Goal: Task Accomplishment & Management: Use online tool/utility

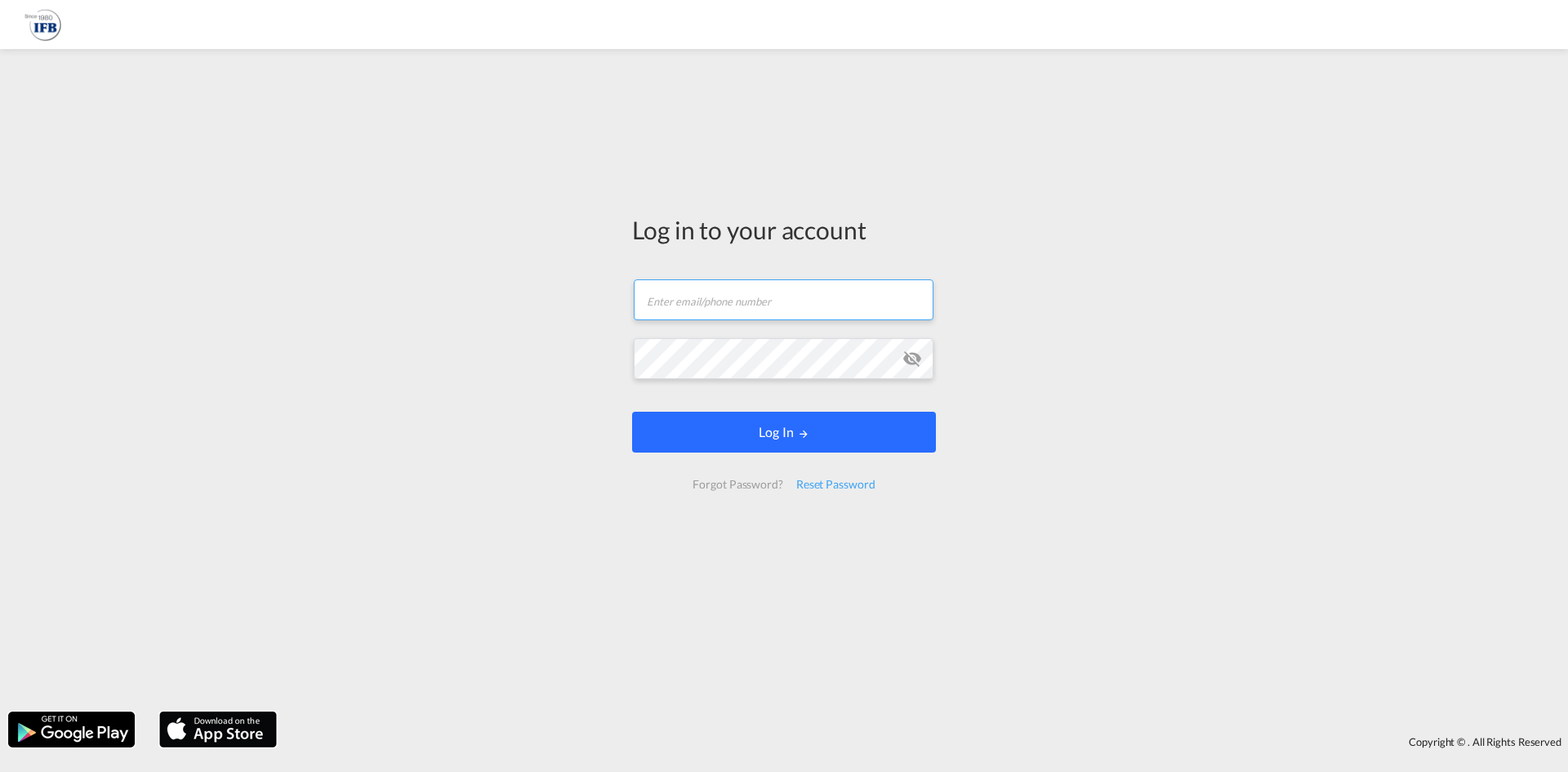
type input "[EMAIL_ADDRESS][PERSON_NAME][DOMAIN_NAME]"
drag, startPoint x: 788, startPoint y: 424, endPoint x: 790, endPoint y: 432, distance: 8.2
click at [788, 424] on button "Log In" at bounding box center [784, 431] width 304 height 40
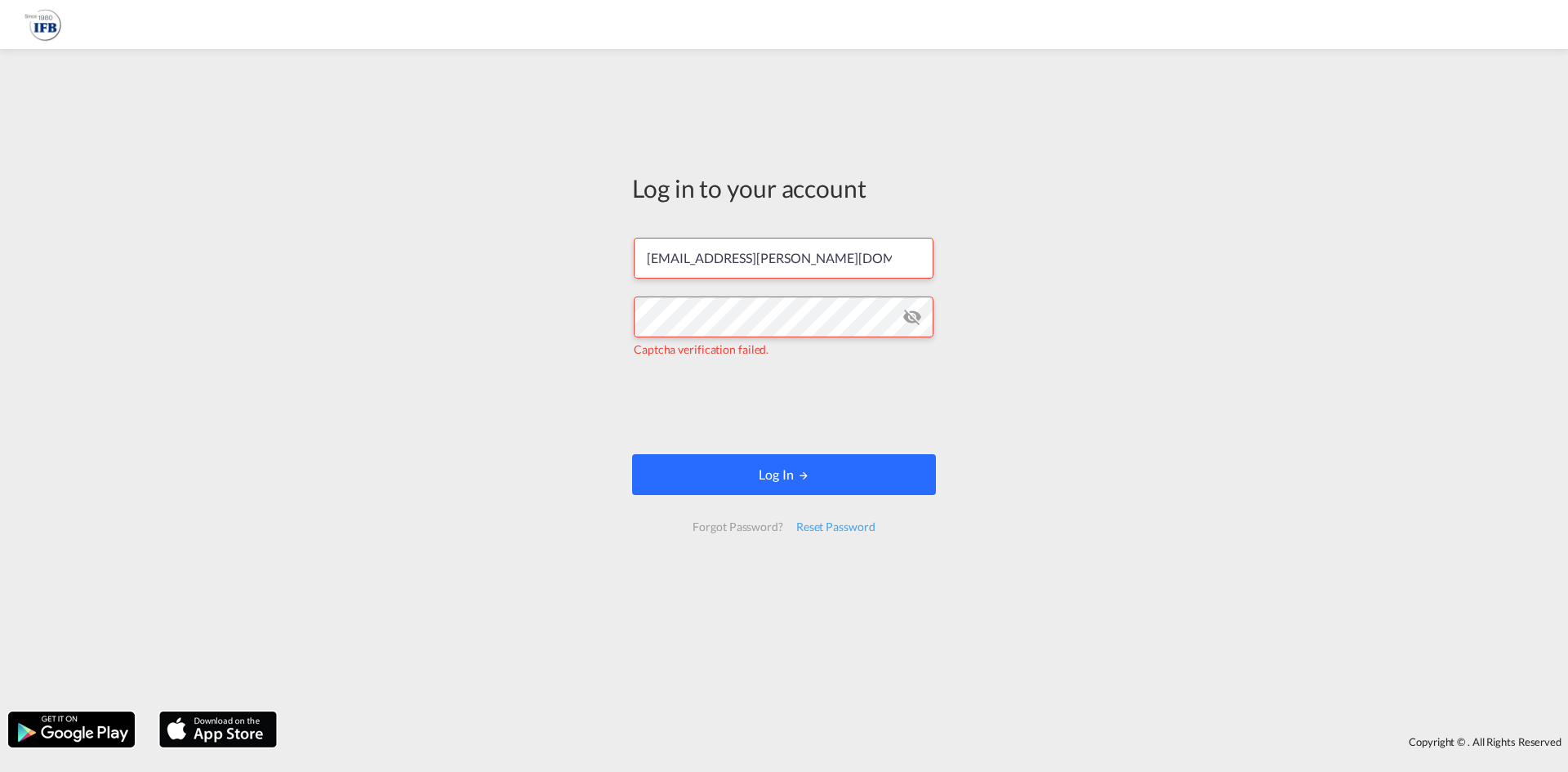
click at [784, 485] on button "Log In" at bounding box center [784, 474] width 304 height 40
